Goal: Information Seeking & Learning: Learn about a topic

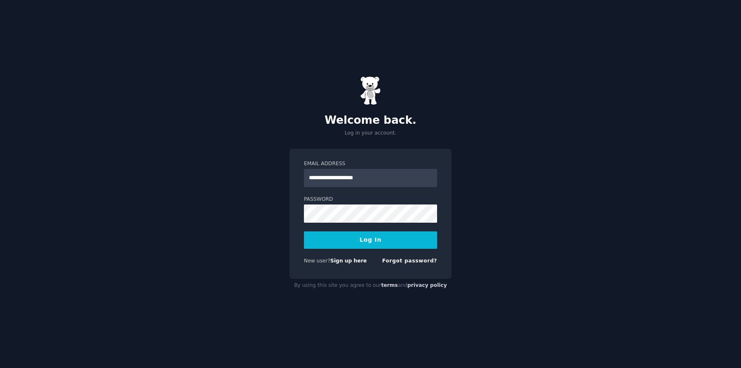
type input "**********"
click at [370, 242] on button "Log In" at bounding box center [370, 239] width 133 height 17
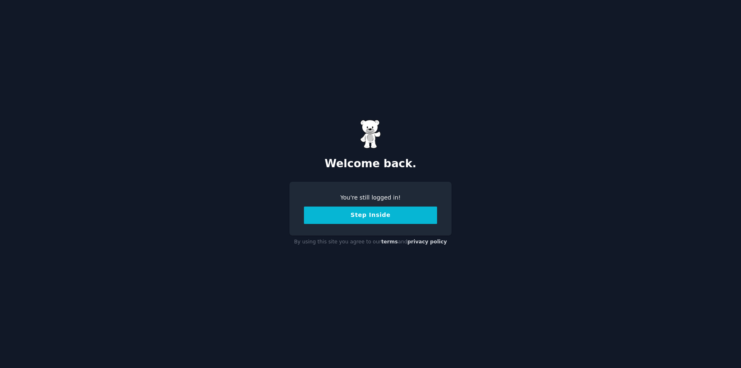
click at [384, 214] on button "Step Inside" at bounding box center [370, 214] width 133 height 17
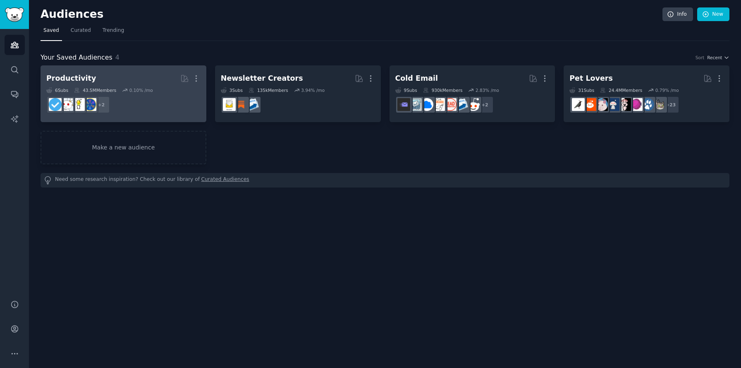
click at [138, 92] on div "0.10 % /mo" at bounding box center [141, 90] width 24 height 6
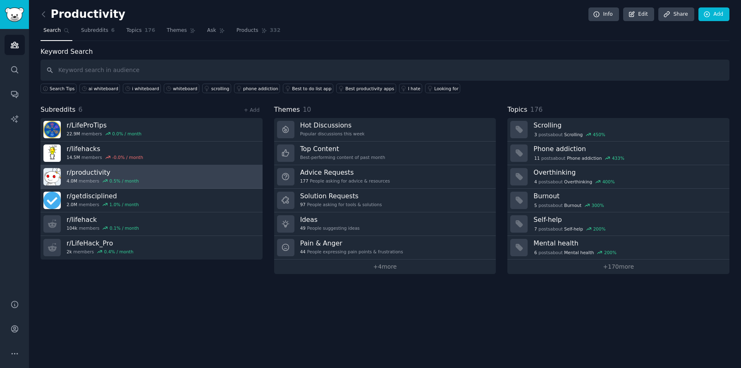
click at [146, 182] on link "r/ productivity 4.0M members 0.5 % / month" at bounding box center [152, 177] width 222 height 24
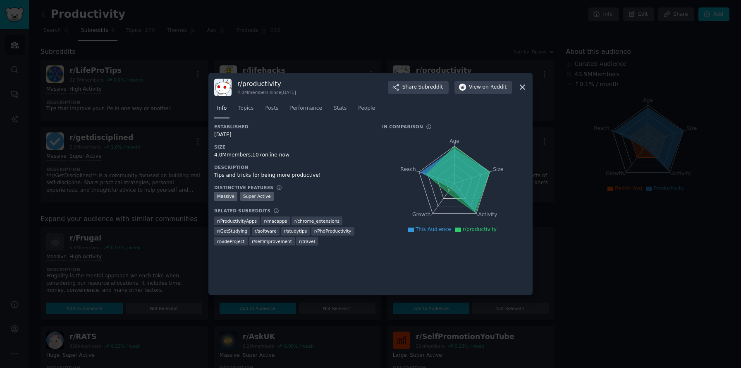
click at [263, 172] on div "Tips and tricks for being more productive!" at bounding box center [292, 175] width 156 height 7
click at [260, 173] on div "Tips and tricks for being more productive!" at bounding box center [292, 175] width 156 height 7
click at [256, 175] on div "Tips and tricks for being more productive!" at bounding box center [292, 175] width 156 height 7
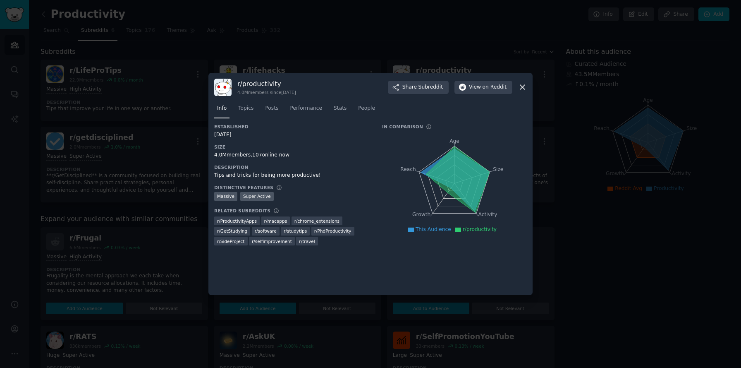
click at [113, 199] on div at bounding box center [370, 184] width 741 height 368
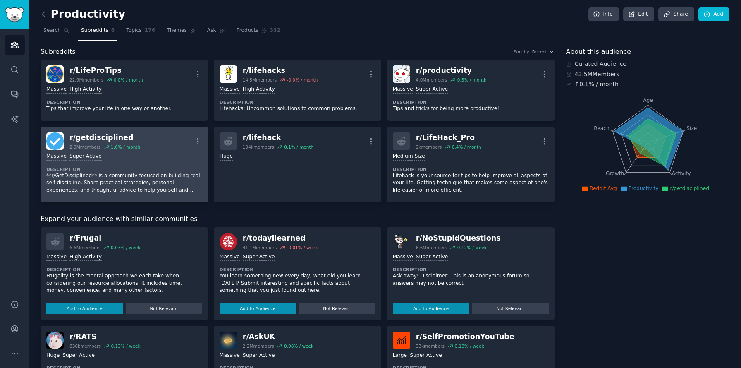
click at [155, 173] on p "**r/GetDisciplined** is a community focused on building real self-discipline. S…" at bounding box center [124, 183] width 156 height 22
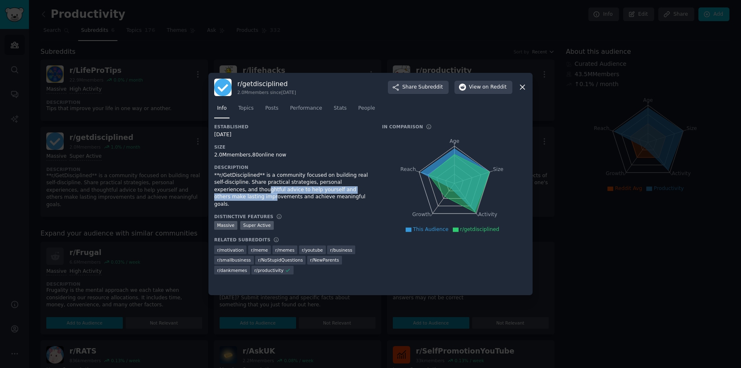
drag, startPoint x: 224, startPoint y: 187, endPoint x: 225, endPoint y: 194, distance: 7.5
click at [226, 194] on div "**r/GetDisciplined** is a community focused on building real self-discipline. S…" at bounding box center [292, 190] width 156 height 36
click at [227, 194] on div "**r/GetDisciplined** is a community focused on building real self-discipline. S…" at bounding box center [292, 190] width 156 height 36
click at [241, 110] on span "Topics" at bounding box center [245, 108] width 15 height 7
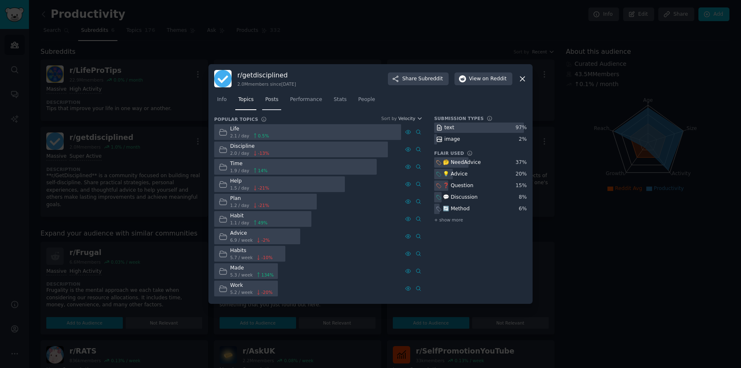
click at [276, 98] on span "Posts" at bounding box center [271, 99] width 13 height 7
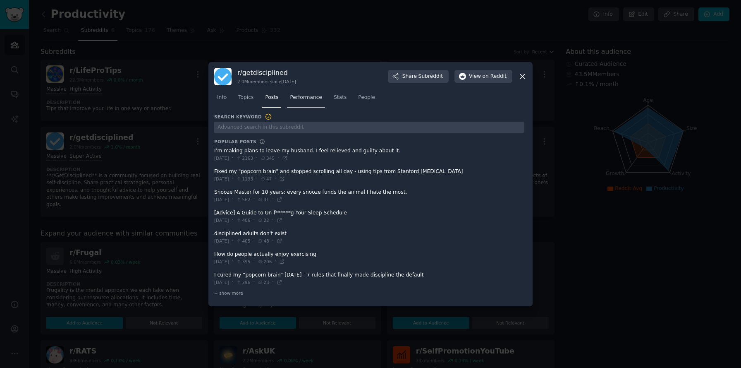
click at [297, 97] on span "Performance" at bounding box center [306, 97] width 32 height 7
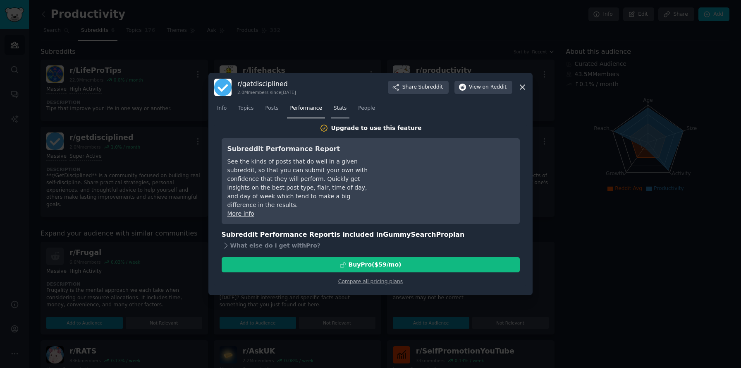
click at [333, 110] on link "Stats" at bounding box center [340, 110] width 19 height 17
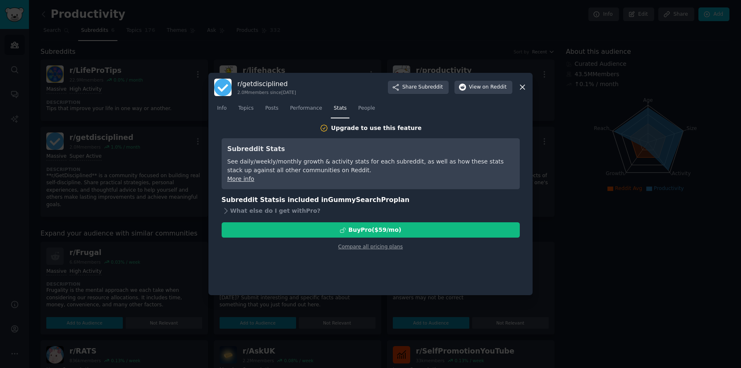
click at [361, 132] on div "Upgrade to use this feature" at bounding box center [376, 128] width 91 height 9
click at [328, 130] on icon at bounding box center [324, 128] width 9 height 9
click at [366, 105] on span "People" at bounding box center [366, 108] width 17 height 7
click at [521, 90] on icon at bounding box center [522, 87] width 9 height 9
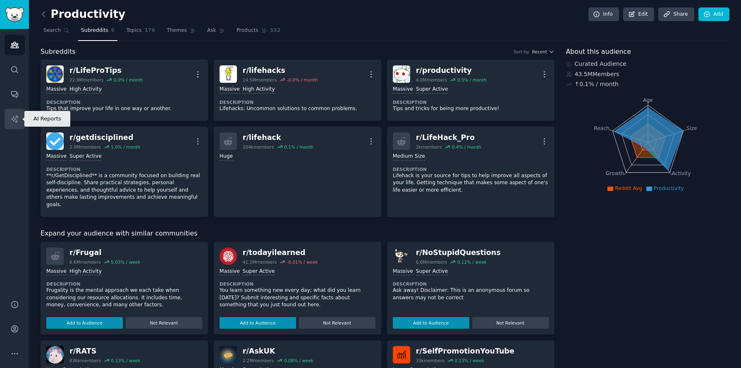
click at [14, 115] on icon "Sidebar" at bounding box center [14, 119] width 9 height 9
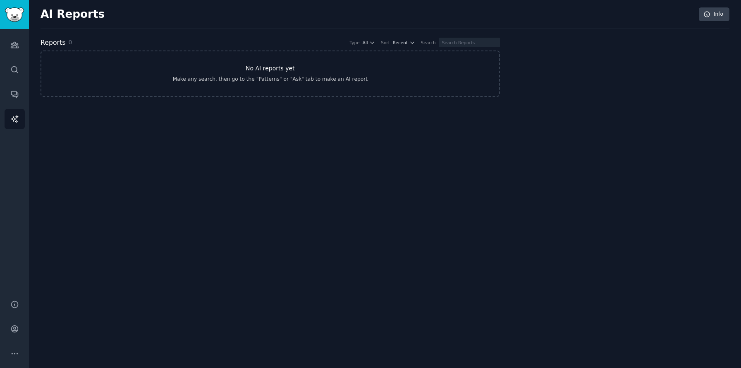
click at [305, 65] on link "No AI reports yet Make any search, then go to the "Patterns" or "Ask" tab to ma…" at bounding box center [270, 73] width 459 height 46
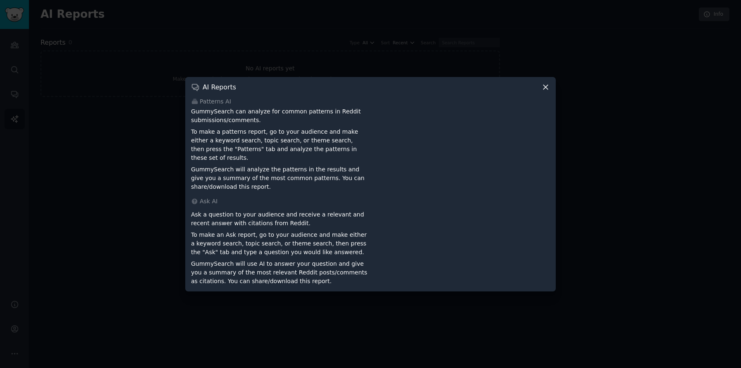
click at [309, 165] on p "GummySearch will analyze the patterns in the results and give you a summary of …" at bounding box center [279, 178] width 177 height 26
click at [115, 141] on div at bounding box center [370, 184] width 741 height 368
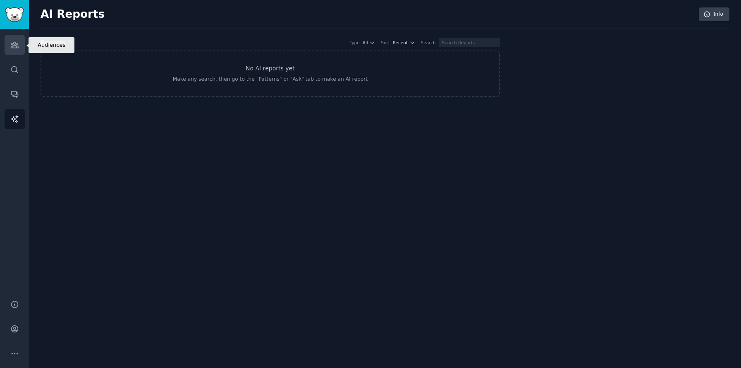
click at [15, 42] on icon "Sidebar" at bounding box center [14, 45] width 7 height 6
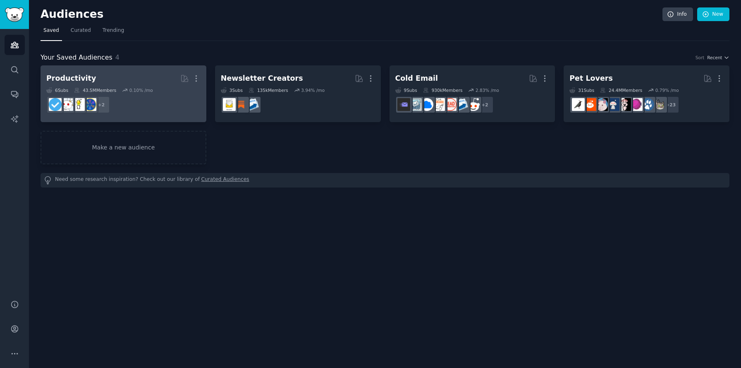
click at [147, 78] on h2 "Productivity More" at bounding box center [123, 78] width 154 height 14
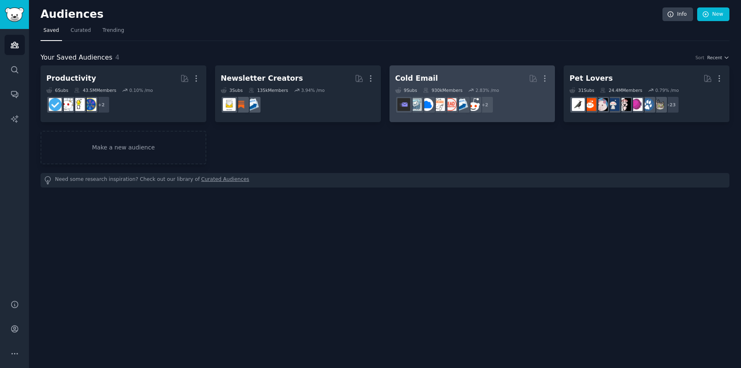
click at [464, 86] on div "Cold Email More 9 Sub s 930k Members 2.83 % /mo r/Emailmarketing + 2" at bounding box center [472, 93] width 154 height 45
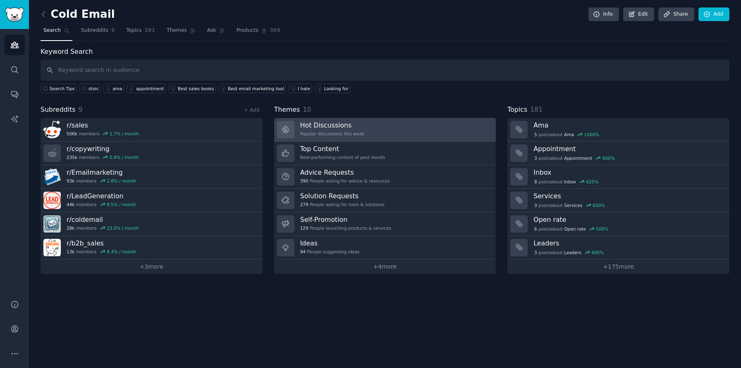
click at [340, 133] on div "Popular discussions this week" at bounding box center [332, 134] width 65 height 6
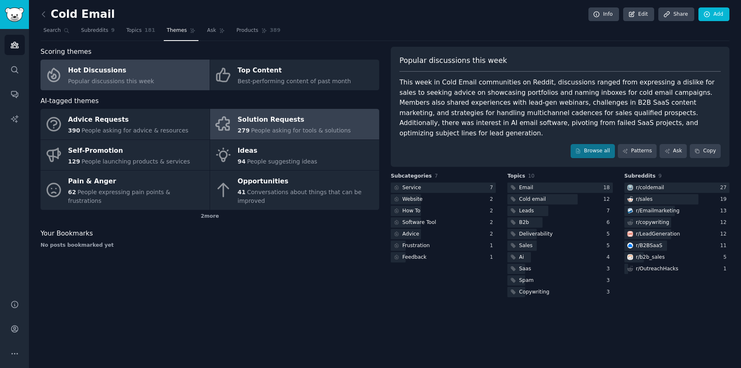
click at [257, 122] on div "Solution Requests" at bounding box center [294, 119] width 113 height 13
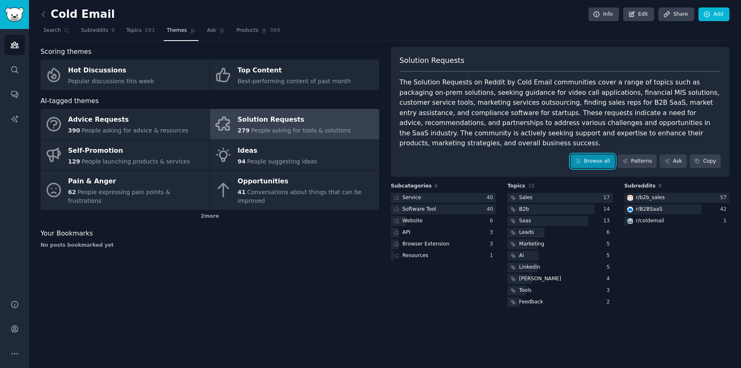
click at [602, 154] on link "Browse all" at bounding box center [593, 161] width 44 height 14
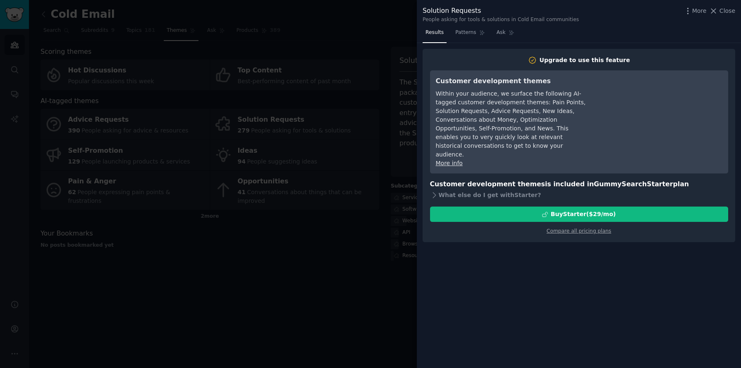
click at [374, 188] on div at bounding box center [370, 184] width 741 height 368
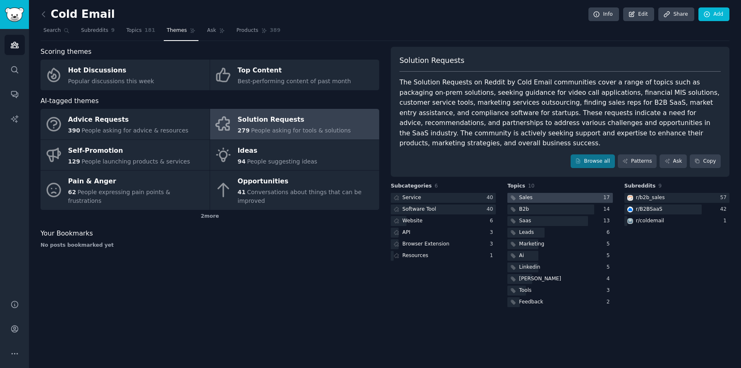
click at [548, 193] on div at bounding box center [559, 198] width 105 height 10
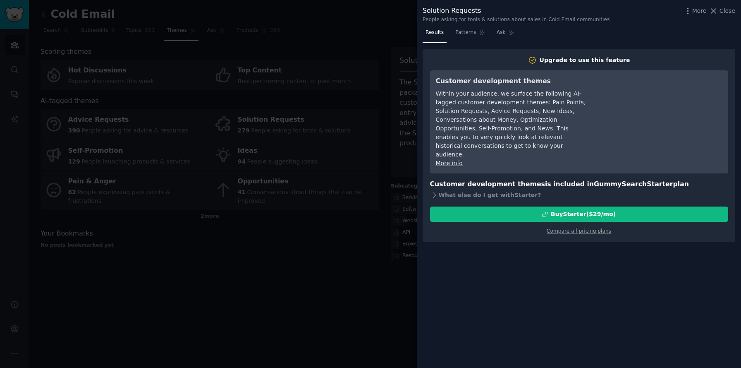
click at [374, 88] on div at bounding box center [370, 184] width 741 height 368
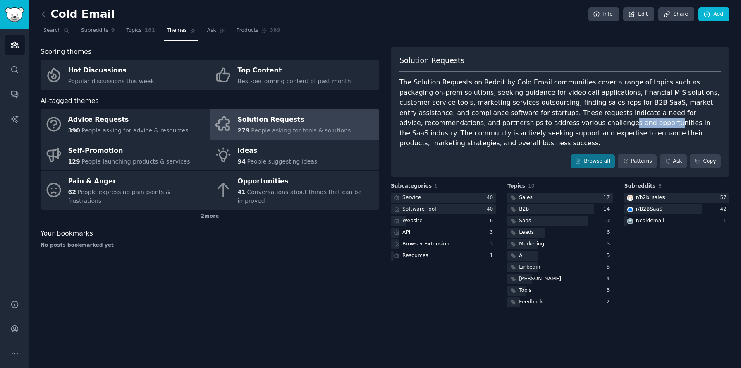
drag, startPoint x: 478, startPoint y: 124, endPoint x: 519, endPoint y: 124, distance: 41.4
click at [519, 124] on div "The Solution Requests on Reddit by Cold Email communities cover a range of topi…" at bounding box center [560, 112] width 321 height 71
click at [472, 111] on div "The Solution Requests on Reddit by Cold Email communities cover a range of topi…" at bounding box center [560, 112] width 321 height 71
click at [408, 98] on div "The Solution Requests on Reddit by Cold Email communities cover a range of topi…" at bounding box center [560, 112] width 321 height 71
